Goal: Information Seeking & Learning: Understand process/instructions

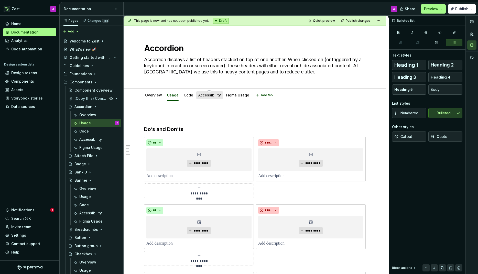
click at [206, 96] on link "Accessibility" at bounding box center [209, 95] width 23 height 4
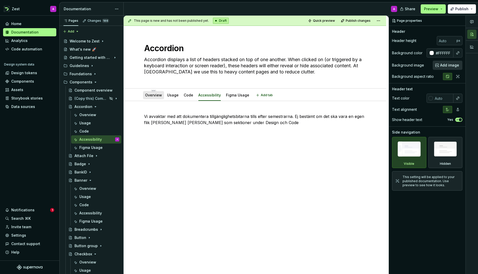
click at [149, 95] on link "Overview" at bounding box center [153, 95] width 17 height 4
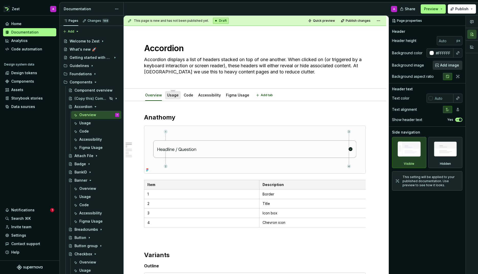
click at [171, 96] on link "Usage" at bounding box center [173, 95] width 12 height 4
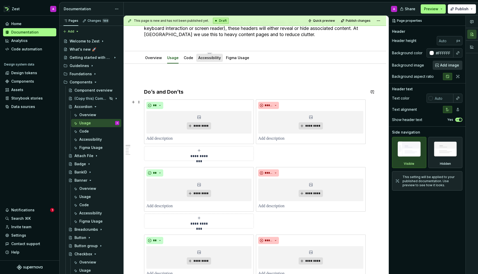
scroll to position [42, 0]
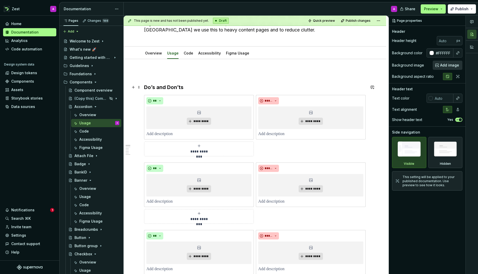
click at [231, 85] on h3 "Do’s and Don’ts" at bounding box center [254, 87] width 221 height 7
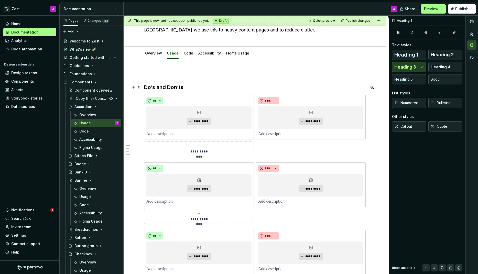
click at [231, 85] on h3 "Do’s and Don’ts" at bounding box center [254, 87] width 221 height 7
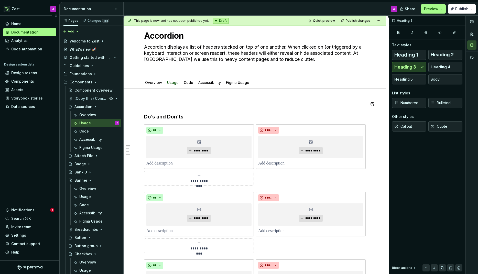
scroll to position [0, 0]
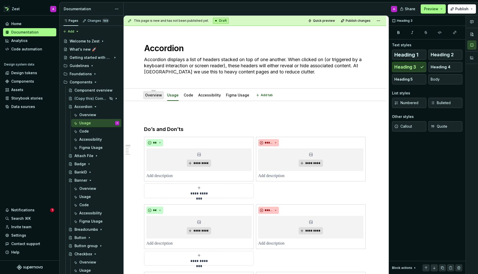
click at [156, 94] on link "Overview" at bounding box center [153, 95] width 17 height 4
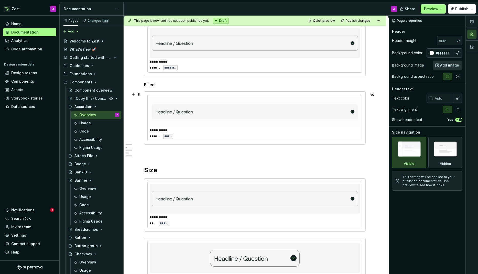
scroll to position [251, 0]
click at [134, 169] on button "button" at bounding box center [133, 169] width 7 height 7
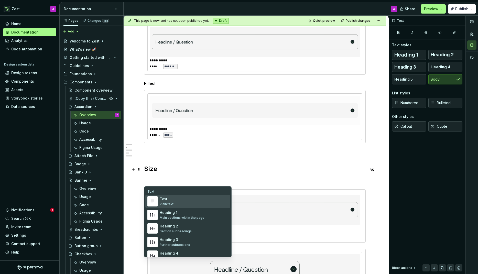
click at [162, 204] on div "Plain text" at bounding box center [167, 204] width 14 height 4
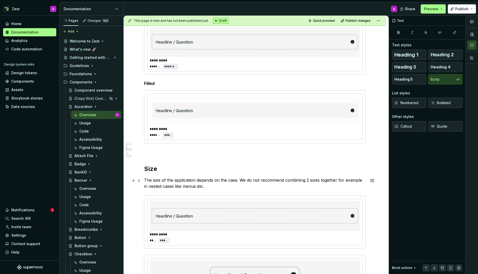
click at [154, 179] on p "The size of the application depends on the case. We do not recommend combining …" at bounding box center [254, 183] width 221 height 12
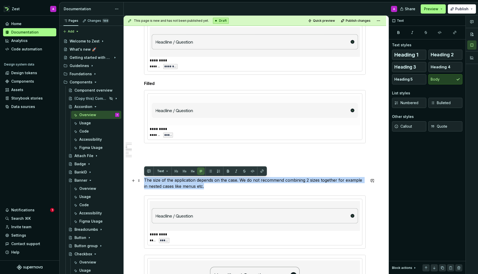
drag, startPoint x: 201, startPoint y: 188, endPoint x: 145, endPoint y: 180, distance: 56.2
click at [145, 180] on p "The size of the application depends on the case. We do not recommend combining …" at bounding box center [254, 183] width 221 height 12
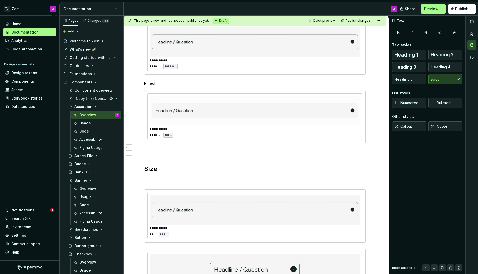
type textarea "*"
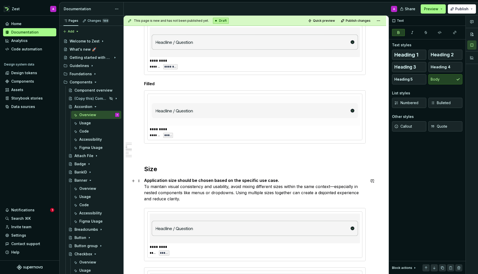
click at [196, 180] on strong "Application size should be chosen based on the specific use case." at bounding box center [211, 180] width 135 height 5
click at [204, 180] on strong "Application size should be chosen based on the specific use case." at bounding box center [211, 180] width 135 height 5
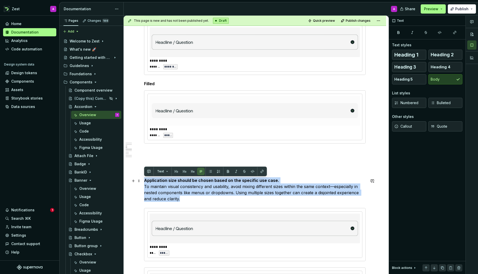
click at [204, 180] on strong "Application size should be chosen based on the specific use case." at bounding box center [211, 180] width 135 height 5
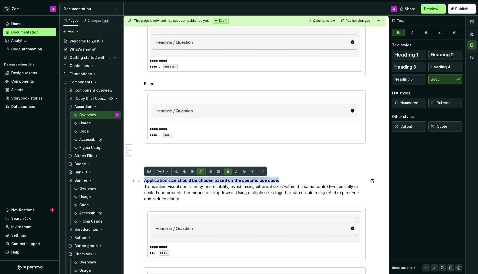
drag, startPoint x: 276, startPoint y: 181, endPoint x: 145, endPoint y: 180, distance: 131.2
click at [145, 180] on p "Application size should be chosen based on the specific use case. To maintain v…" at bounding box center [254, 189] width 221 height 25
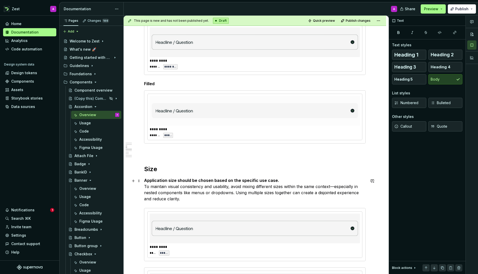
click at [151, 193] on p "Application size should be chosen based on the specific use case. To maintain v…" at bounding box center [254, 189] width 221 height 25
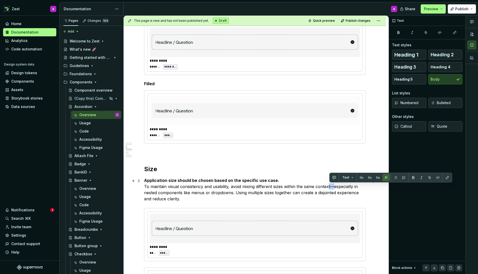
drag, startPoint x: 335, startPoint y: 187, endPoint x: 330, endPoint y: 188, distance: 4.4
click at [330, 188] on p "Application size should be chosen based on the specific use case. To maintain v…" at bounding box center [254, 189] width 221 height 25
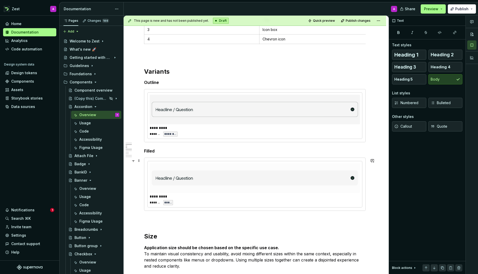
scroll to position [172, 0]
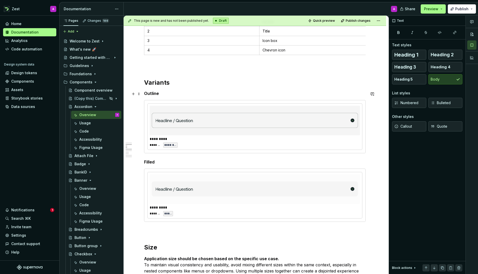
click at [153, 94] on h5 "Outline" at bounding box center [254, 93] width 221 height 5
click at [164, 95] on h5 "Outline" at bounding box center [254, 93] width 221 height 5
click at [134, 94] on button "button" at bounding box center [133, 93] width 7 height 7
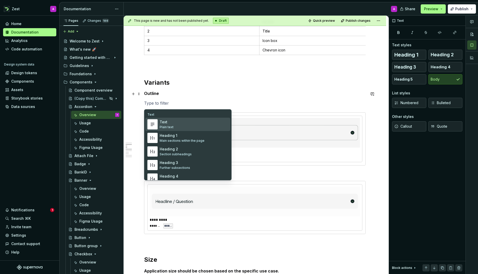
click at [167, 124] on div "Text" at bounding box center [167, 121] width 14 height 5
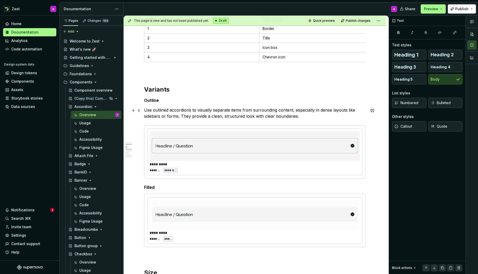
scroll to position [171, 0]
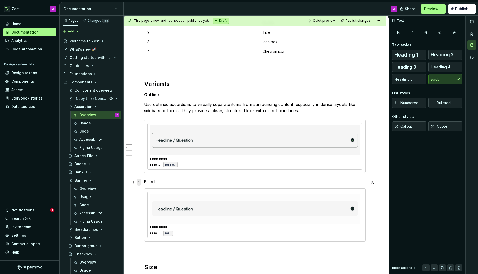
click at [135, 182] on button "button" at bounding box center [133, 182] width 7 height 7
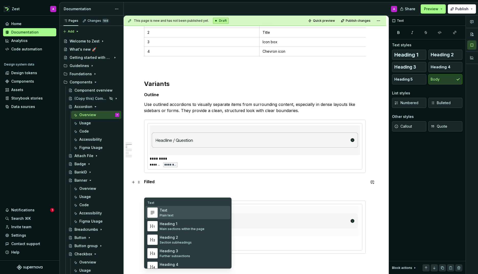
click at [159, 212] on span "Text Plain text" at bounding box center [187, 212] width 85 height 13
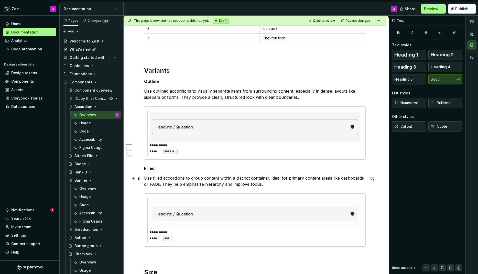
scroll to position [195, 0]
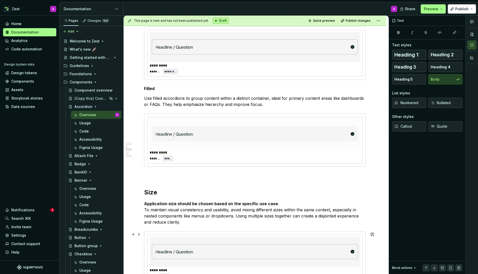
scroll to position [262, 0]
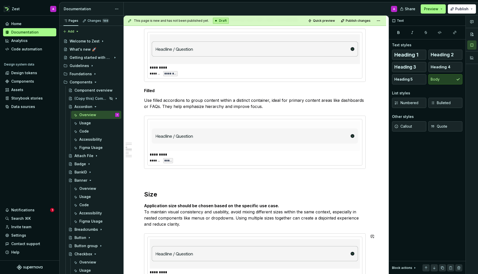
click at [241, 207] on strong "Application size should be chosen based on the specific use case." at bounding box center [211, 205] width 135 height 5
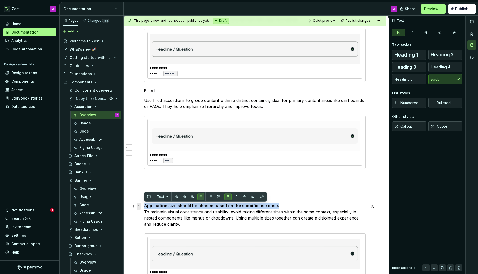
drag, startPoint x: 269, startPoint y: 206, endPoint x: 137, endPoint y: 206, distance: 132.7
drag, startPoint x: 227, startPoint y: 197, endPoint x: 204, endPoint y: 200, distance: 22.9
click at [226, 197] on button "button" at bounding box center [227, 196] width 7 height 7
click at [145, 211] on p "Application size should be chosen based on the specific use case. To maintain v…" at bounding box center [254, 215] width 221 height 25
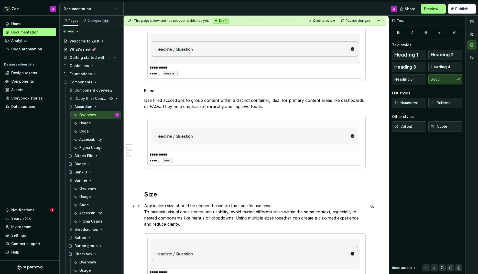
type textarea "*"
click at [145, 211] on p "Application size should be chosen based on the specific use case. To maintain v…" at bounding box center [254, 215] width 221 height 25
